Goal: Task Accomplishment & Management: Complete application form

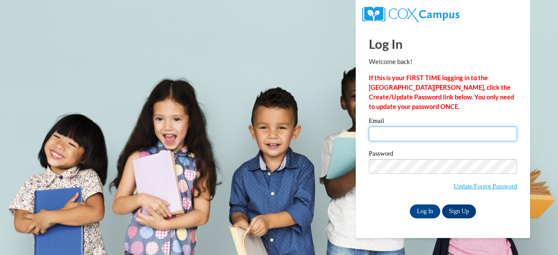
click at [394, 135] on input "Email" at bounding box center [443, 133] width 148 height 15
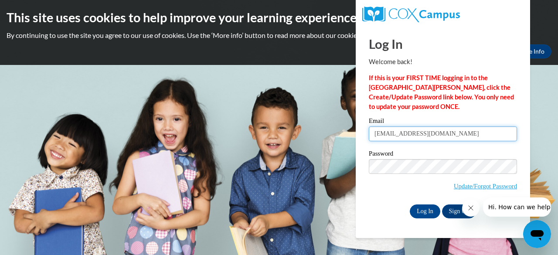
type input "[EMAIL_ADDRESS][DOMAIN_NAME]"
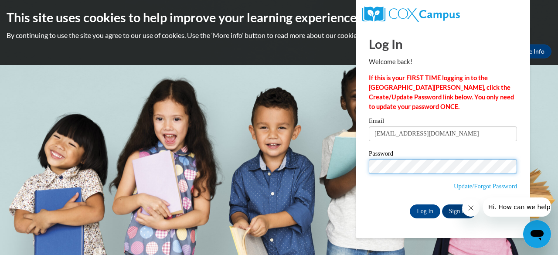
click at [410, 204] on input "Log In" at bounding box center [425, 211] width 31 height 14
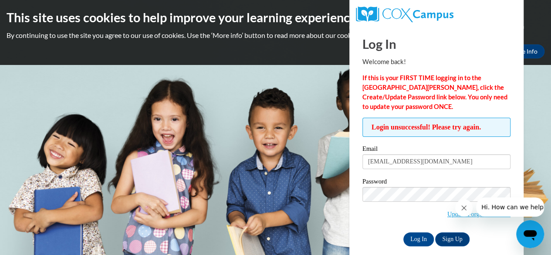
click at [463, 208] on icon "Close message from company" at bounding box center [464, 207] width 7 height 7
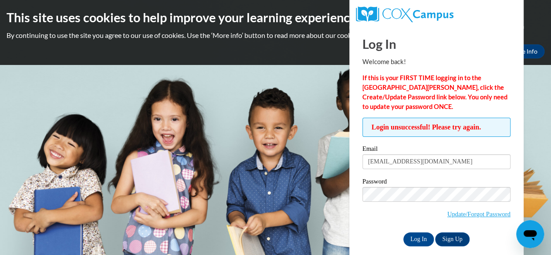
click at [464, 217] on span "Update/Forgot Password" at bounding box center [478, 214] width 63 height 10
click at [458, 212] on link "Update/Forgot Password" at bounding box center [478, 213] width 63 height 7
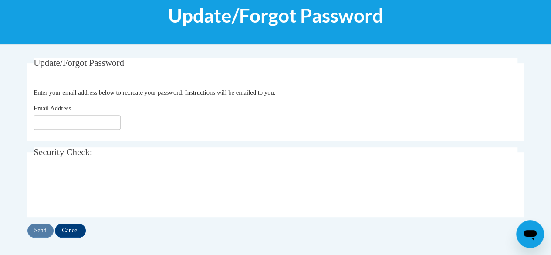
scroll to position [128, 0]
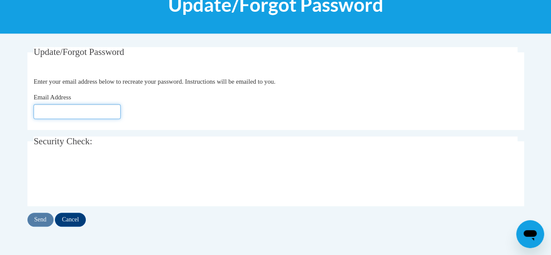
click at [103, 113] on input "Email Address" at bounding box center [77, 111] width 87 height 15
type input "[EMAIL_ADDRESS][DOMAIN_NAME]"
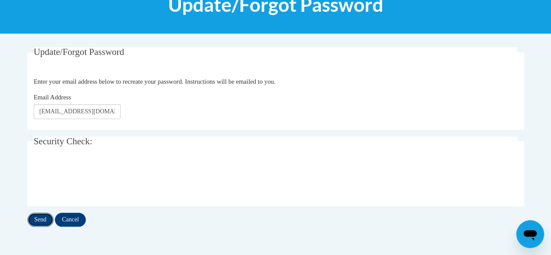
click at [48, 214] on input "Send" at bounding box center [40, 220] width 26 height 14
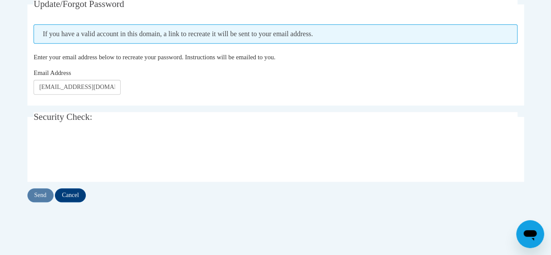
scroll to position [172, 0]
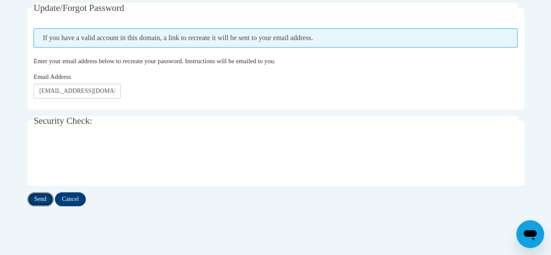
click at [44, 197] on input "Send" at bounding box center [40, 199] width 26 height 14
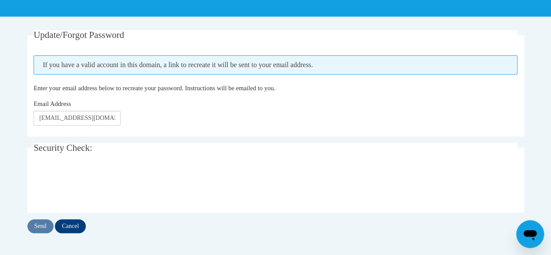
scroll to position [147, 0]
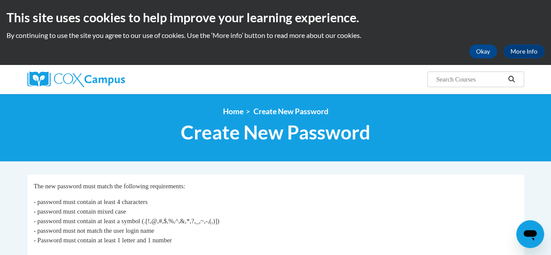
scroll to position [150, 0]
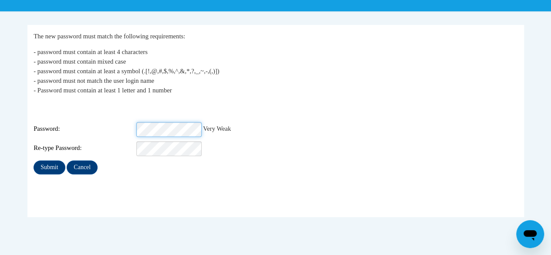
click at [84, 122] on div "Password: Very Weak" at bounding box center [276, 129] width 484 height 15
click at [54, 160] on input "Submit" at bounding box center [49, 167] width 31 height 14
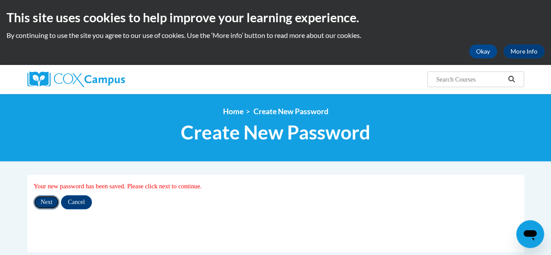
click at [48, 203] on input "Next" at bounding box center [47, 202] width 26 height 14
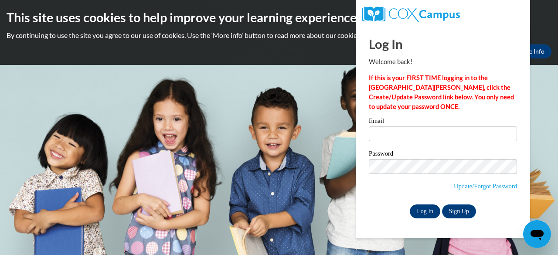
type input "[EMAIL_ADDRESS][DOMAIN_NAME]"
click at [426, 212] on input "Log In" at bounding box center [425, 211] width 31 height 14
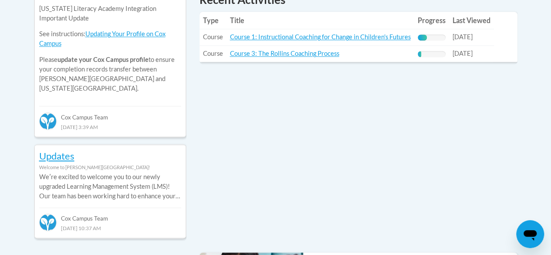
scroll to position [418, 0]
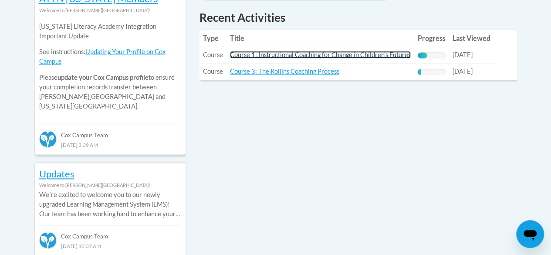
click at [317, 55] on link "Course 1: Instructional Coaching for Change in Children's Futures" at bounding box center [320, 54] width 181 height 7
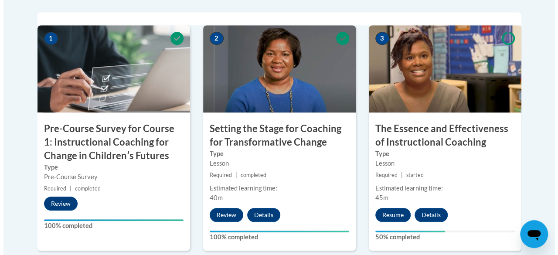
scroll to position [296, 0]
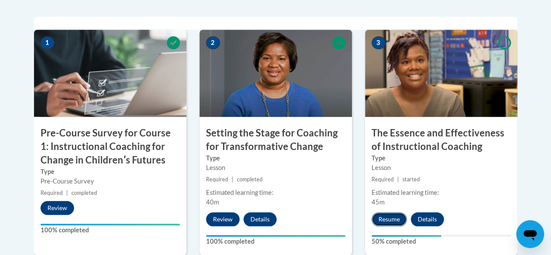
click at [384, 220] on button "Resume" at bounding box center [389, 219] width 35 height 14
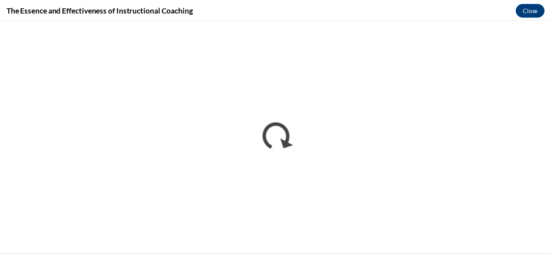
scroll to position [0, 0]
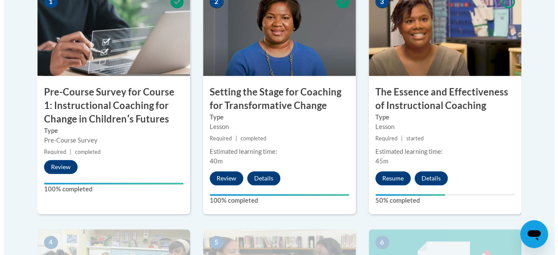
scroll to position [339, 0]
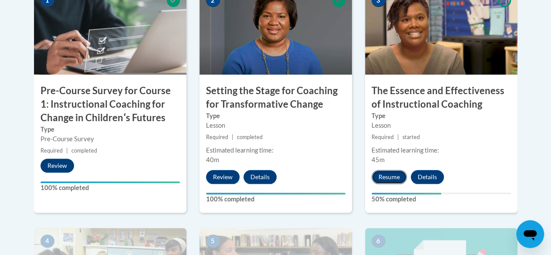
click at [384, 175] on button "Resume" at bounding box center [389, 177] width 35 height 14
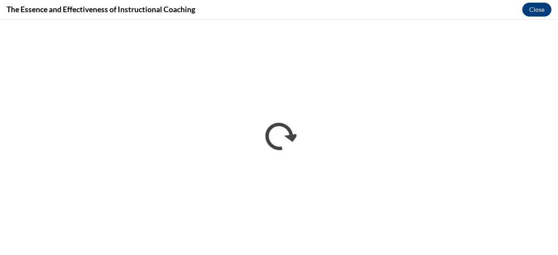
scroll to position [0, 0]
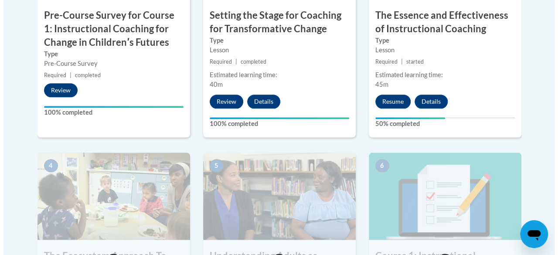
scroll to position [410, 0]
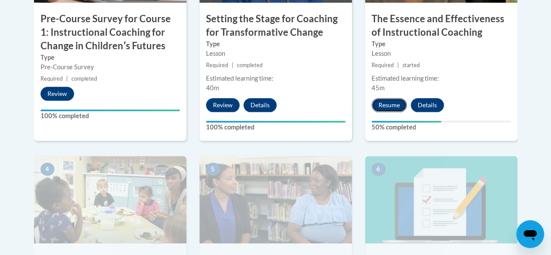
click at [389, 100] on button "Resume" at bounding box center [389, 105] width 35 height 14
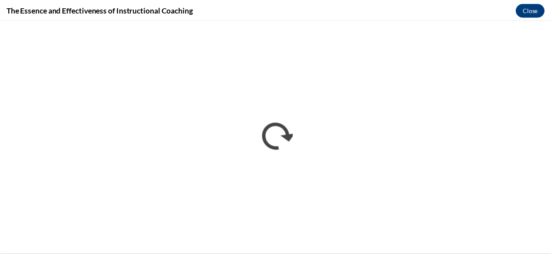
scroll to position [0, 0]
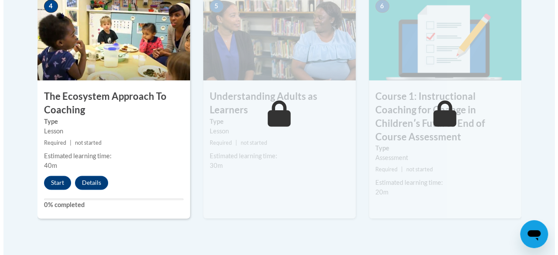
scroll to position [569, 0]
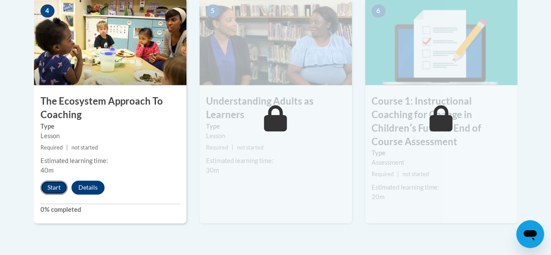
click at [52, 187] on button "Start" at bounding box center [54, 187] width 27 height 14
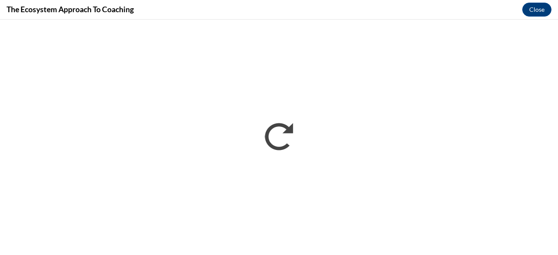
scroll to position [0, 0]
